Goal: Find specific page/section: Find specific page/section

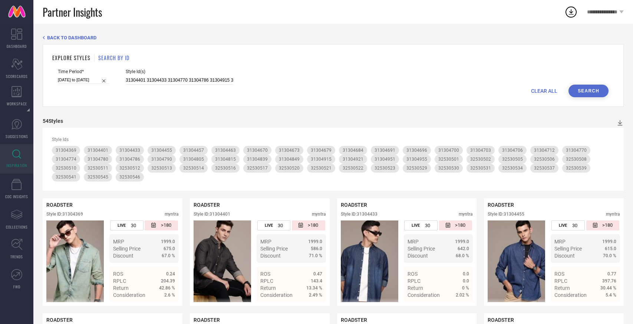
click at [11, 148] on link "INSPIRATION" at bounding box center [16, 159] width 33 height 30
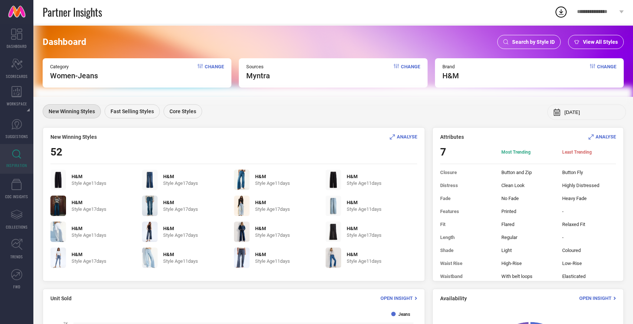
click at [540, 45] on span "Search by Style ID" at bounding box center [534, 42] width 43 height 6
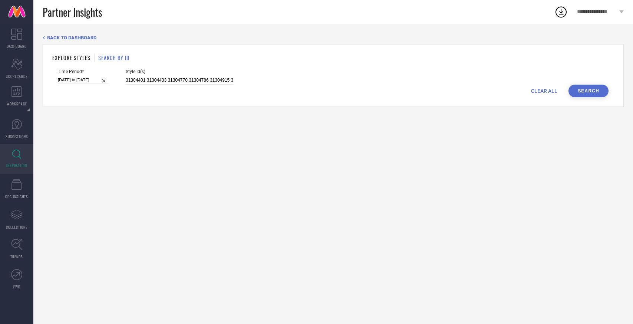
click at [540, 91] on span "CLEAR ALL" at bounding box center [544, 91] width 26 height 6
click at [196, 77] on input at bounding box center [180, 80] width 108 height 9
paste input "31394945 31394950 10700004 25756722 25756876 31394949 10038507 25756836 2575686…"
type input "31394945 31394950 10700004 25756722 25756876 31394949 10038507 25756836 2575686…"
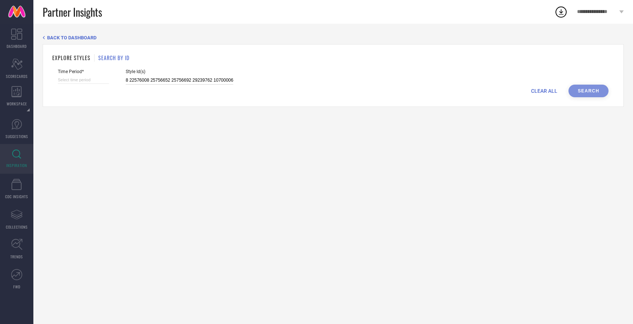
click at [98, 79] on input at bounding box center [83, 80] width 51 height 8
select select "7"
select select "2025"
select select "8"
select select "2025"
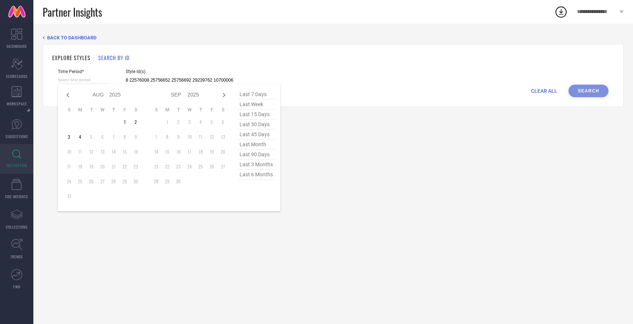
type input "31394945 31394950 10700004 25756722 25756876 31394949 10038507 25756836 2575686…"
click at [254, 175] on span "last 6 months" at bounding box center [256, 175] width 37 height 10
type input "[DATE] to [DATE]"
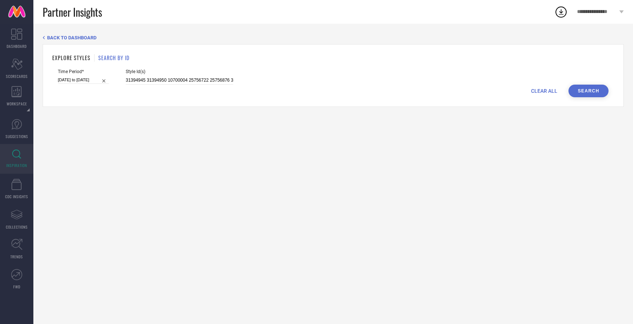
click at [581, 93] on button "Search" at bounding box center [589, 91] width 40 height 13
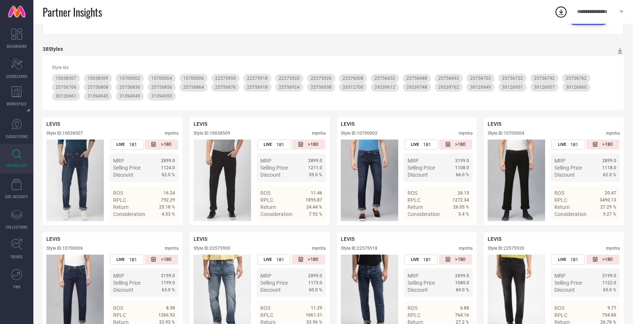
scroll to position [71, 0]
